Goal: Check status: Check status

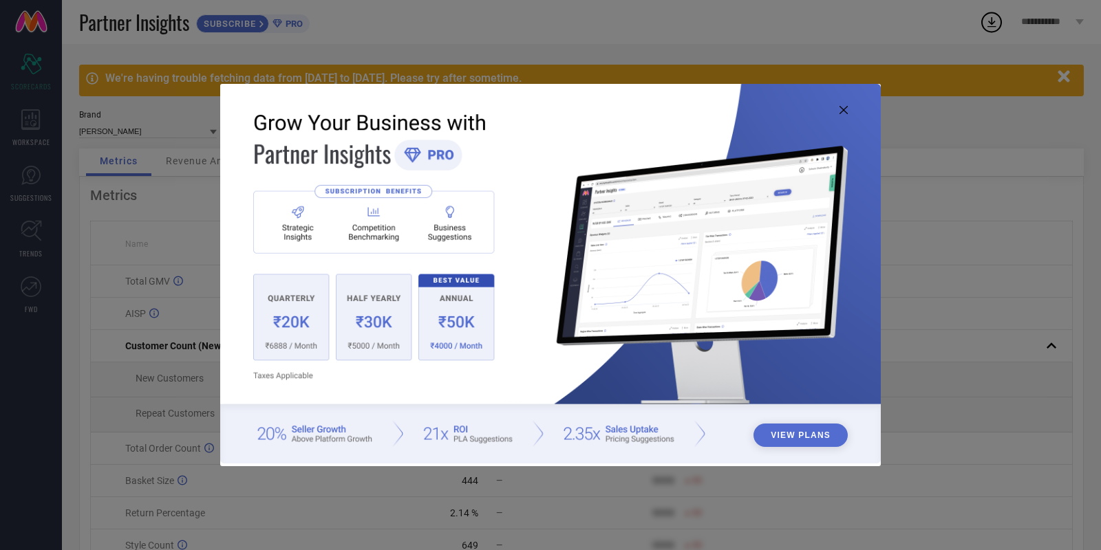
click at [837, 114] on img at bounding box center [550, 274] width 660 height 380
click at [842, 111] on icon at bounding box center [843, 110] width 8 height 8
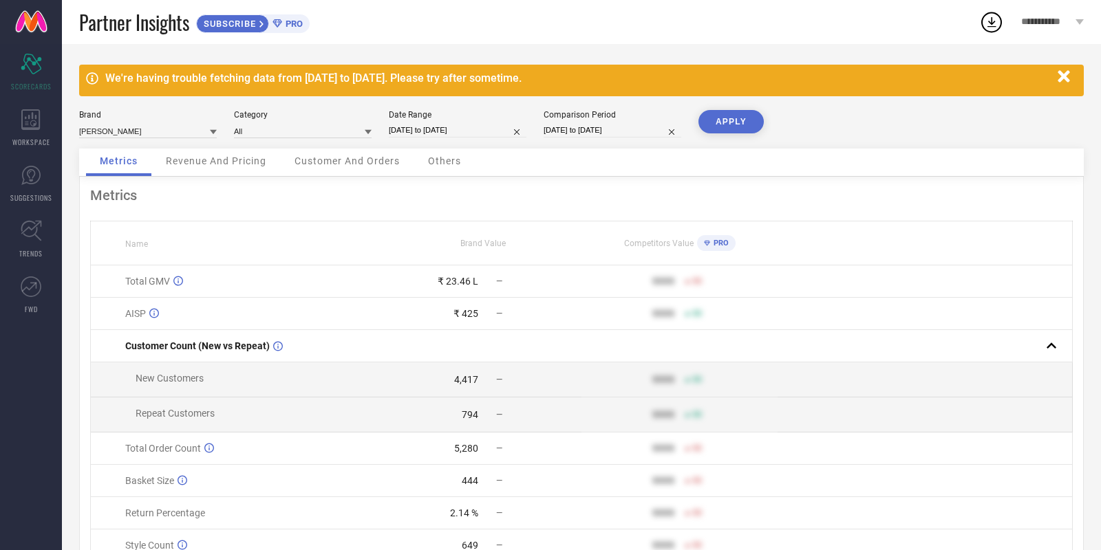
click at [411, 142] on div "Brand [PERSON_NAME] Category All Date Range [DATE] to [DATE] Comparison Period …" at bounding box center [581, 129] width 1004 height 39
click at [439, 133] on input "[DATE] to [DATE]" at bounding box center [458, 130] width 138 height 14
select select "8"
select select "2025"
select select "9"
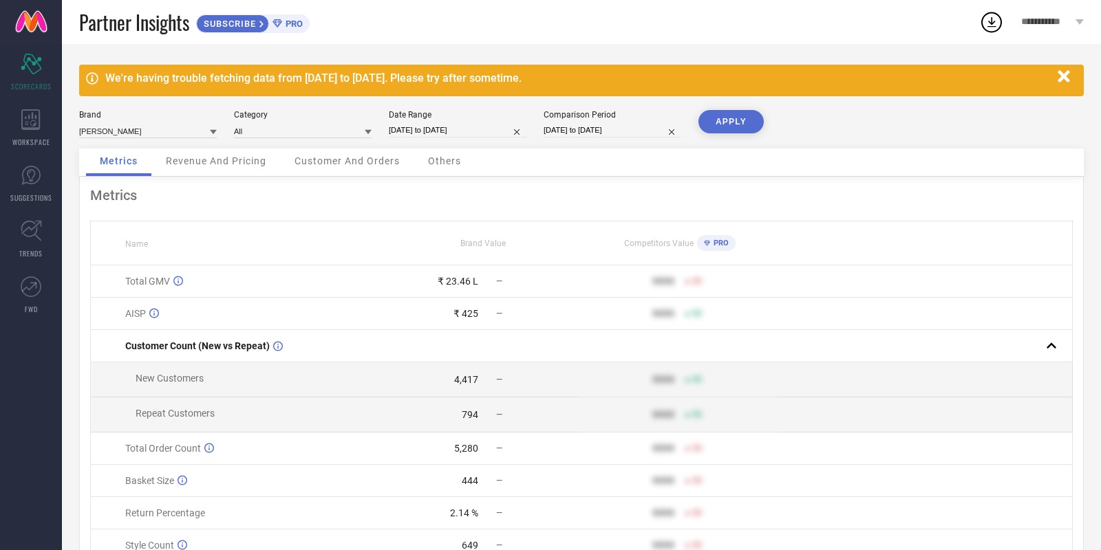
select select "2025"
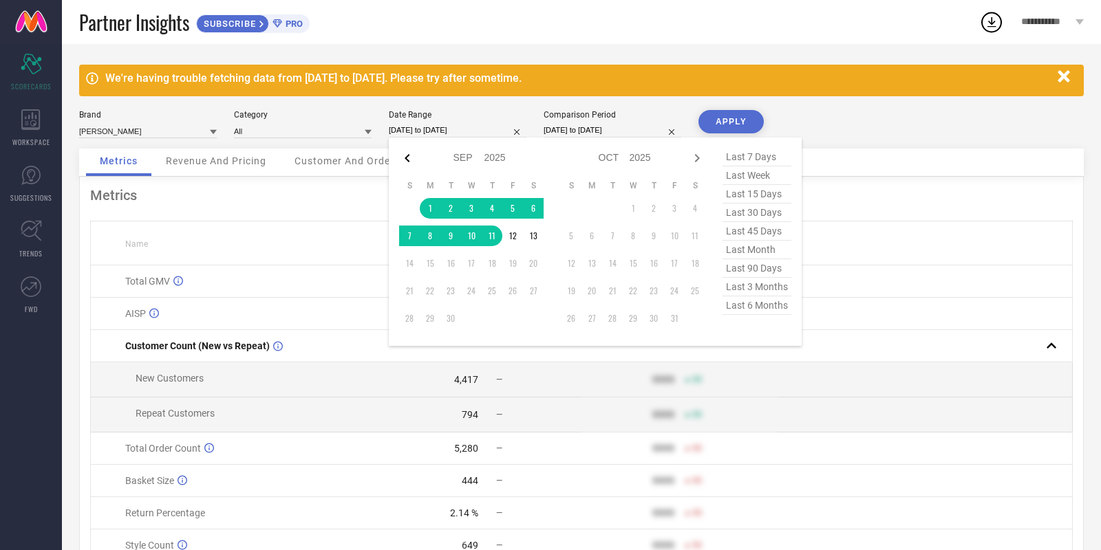
click at [407, 159] on icon at bounding box center [407, 158] width 17 height 17
select select "7"
select select "2025"
select select "8"
select select "2025"
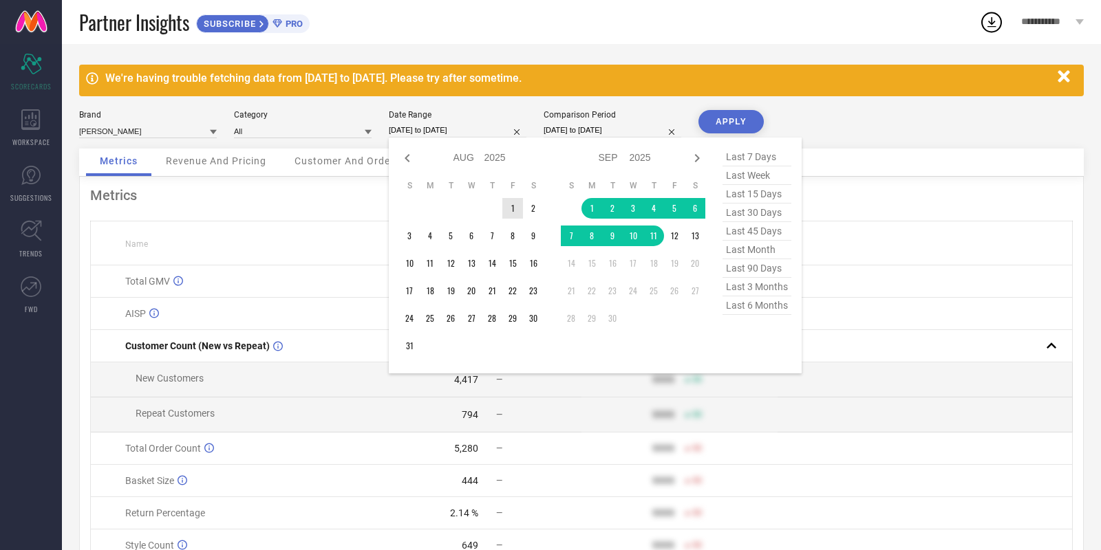
click at [515, 207] on td "1" at bounding box center [512, 208] width 21 height 21
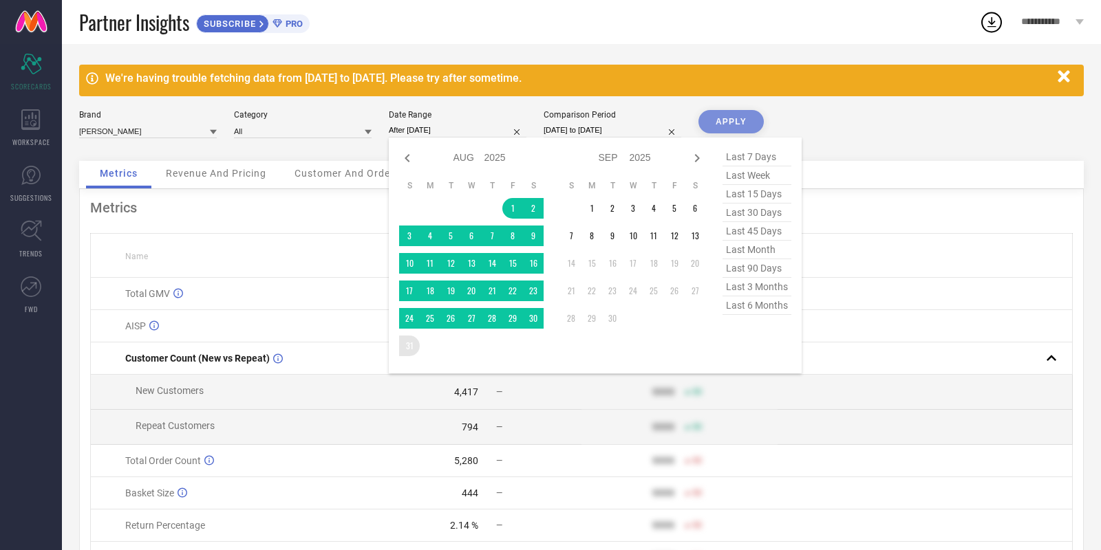
type input "[DATE] to [DATE]"
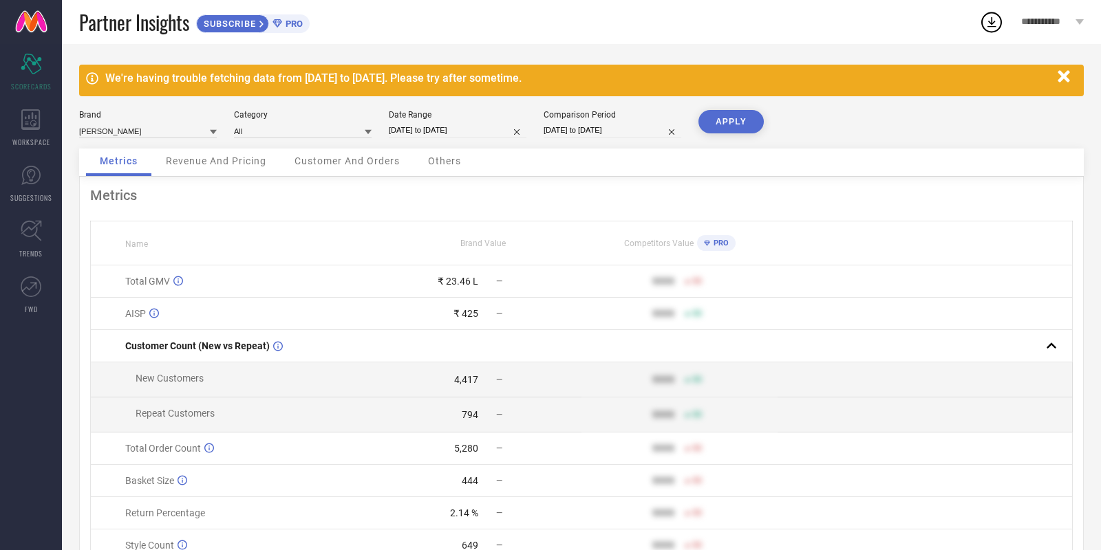
click at [727, 117] on button "APPLY" at bounding box center [730, 121] width 65 height 23
